Goal: Navigation & Orientation: Find specific page/section

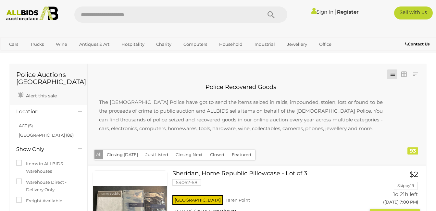
click at [143, 167] on div "Sheridan, Home Republic Pillowcase - Lot of 3 54062-68 [GEOGRAPHIC_DATA] ALLBID…" at bounding box center [257, 214] width 349 height 96
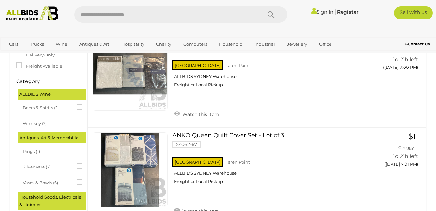
scroll to position [126, 0]
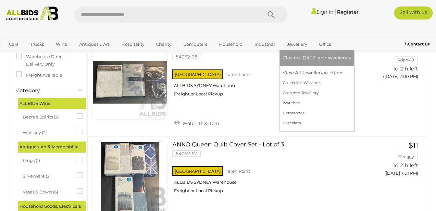
click at [291, 44] on link "Jewellery" at bounding box center [297, 44] width 29 height 11
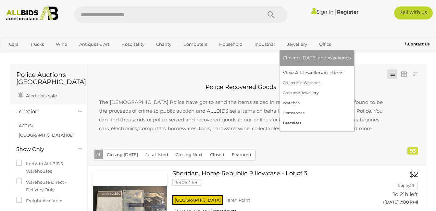
click at [295, 123] on link "Bracelets" at bounding box center [317, 123] width 68 height 10
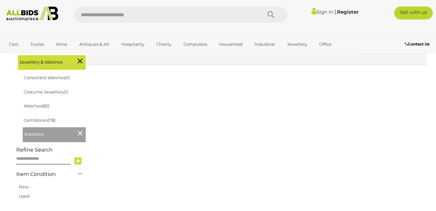
scroll to position [175, 0]
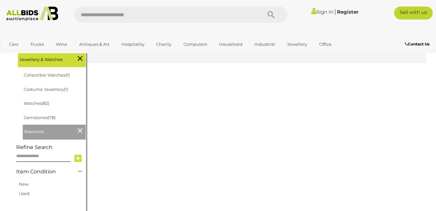
click at [65, 129] on span "Bracelets" at bounding box center [48, 130] width 49 height 9
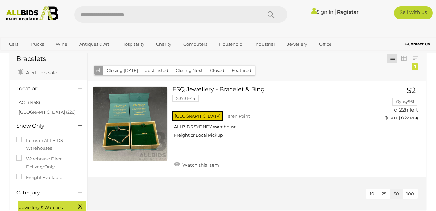
scroll to position [0, 0]
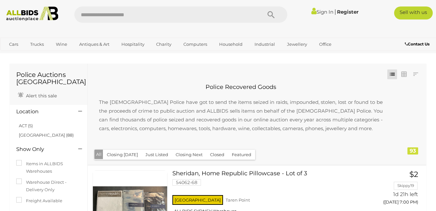
scroll to position [126, 0]
